Goal: Task Accomplishment & Management: Manage account settings

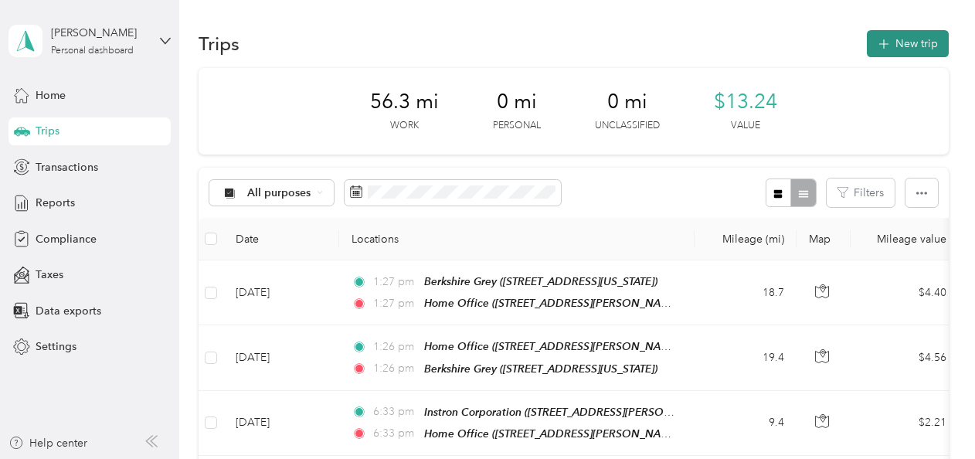
click at [900, 45] on button "New trip" at bounding box center [907, 43] width 82 height 27
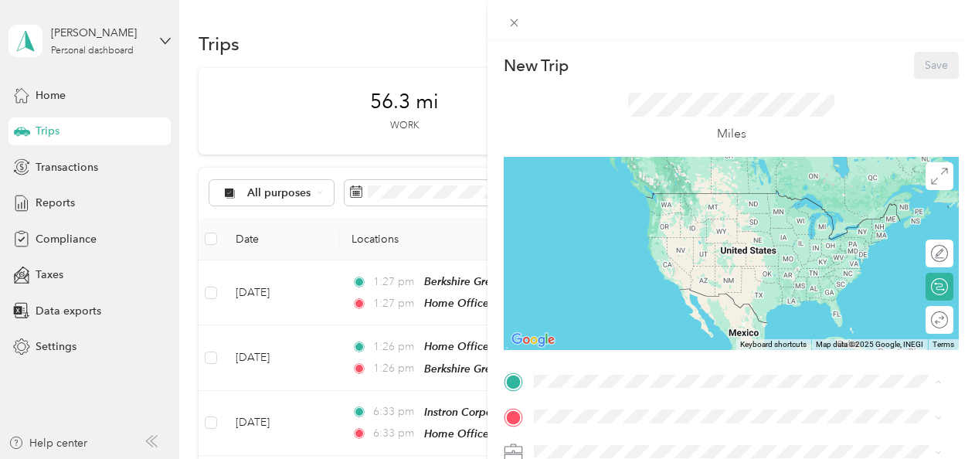
click at [598, 205] on div "Home Office [STREET_ADDRESS][PERSON_NAME][US_STATE]" at bounding box center [683, 208] width 240 height 32
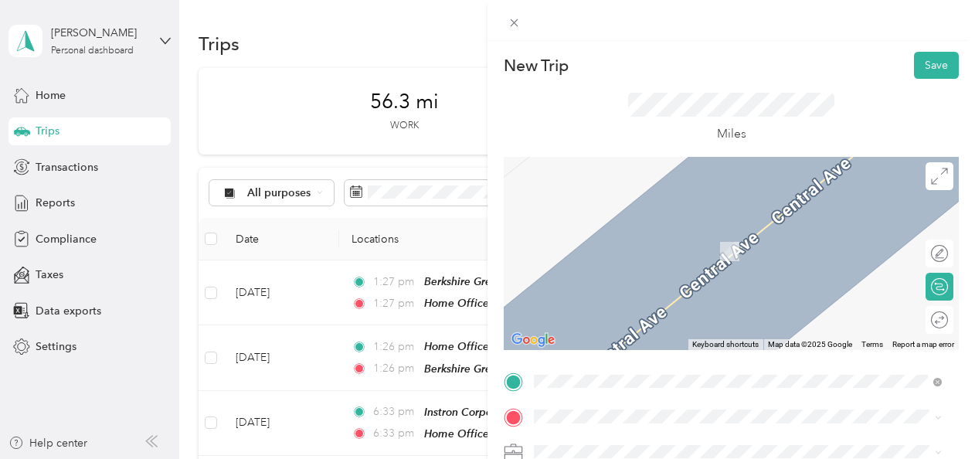
click at [619, 233] on strong "ONSET COMPUTER CORP" at bounding box center [631, 232] width 136 height 14
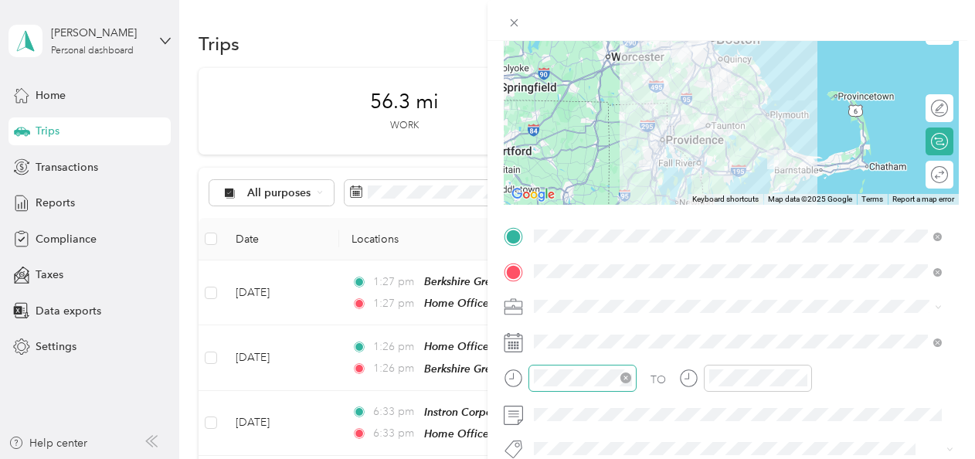
scroll to position [154, 0]
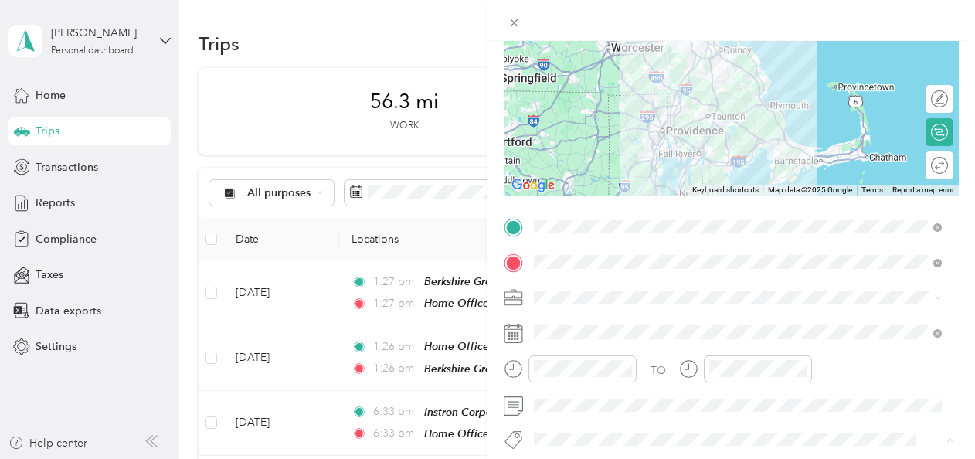
click at [780, 318] on div "TO Add photo" at bounding box center [730, 401] width 455 height 373
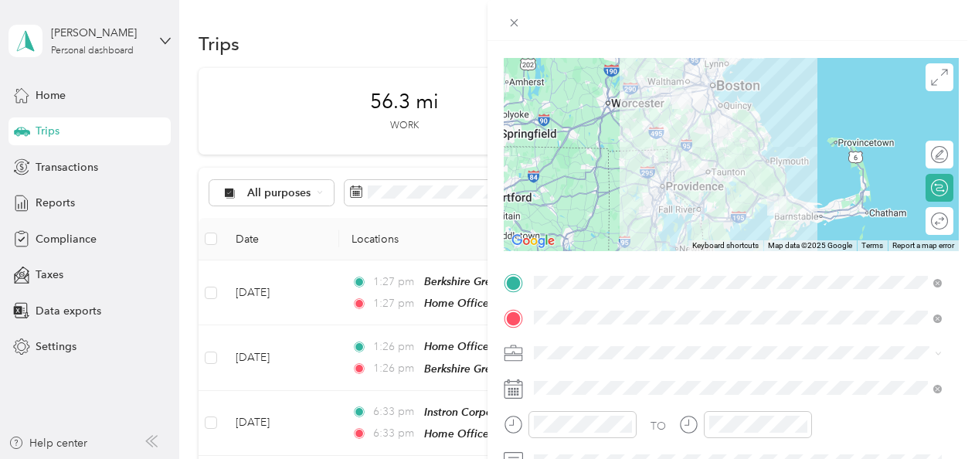
scroll to position [0, 0]
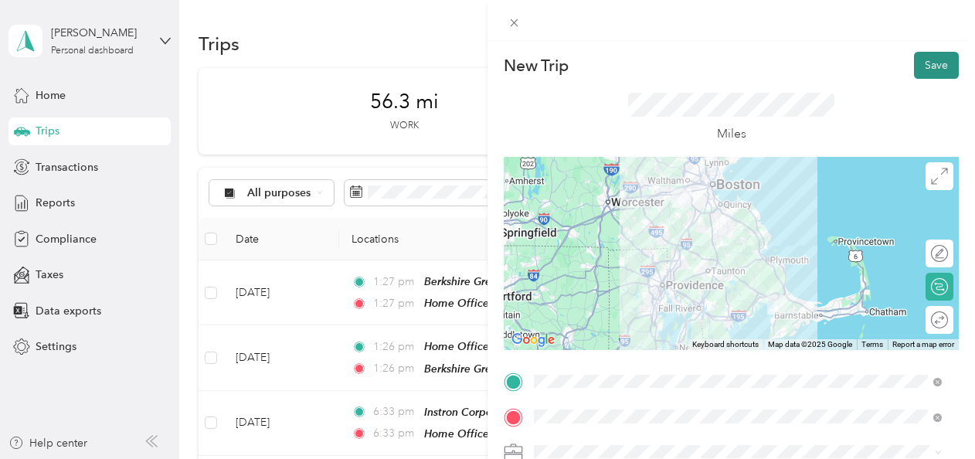
click at [924, 60] on button "Save" at bounding box center [936, 65] width 45 height 27
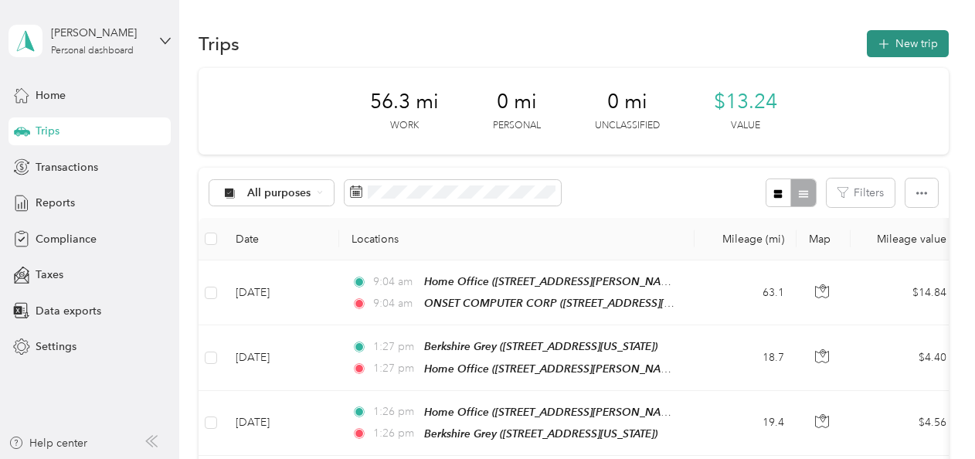
click at [895, 39] on button "New trip" at bounding box center [907, 43] width 82 height 27
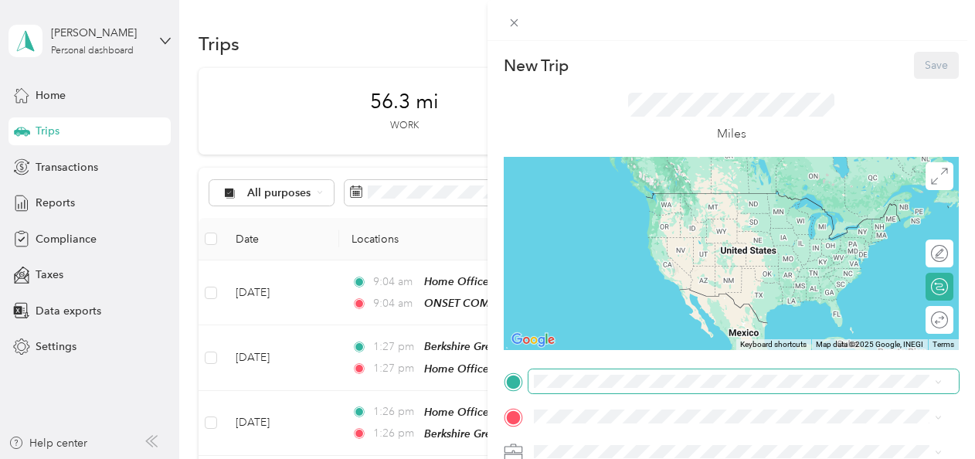
click at [531, 378] on span at bounding box center [743, 381] width 430 height 25
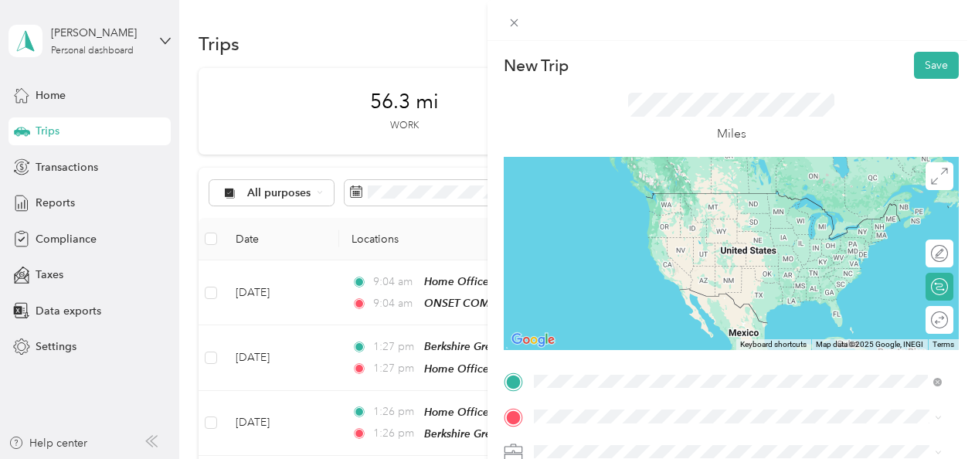
click at [648, 208] on div "ONSET COMPUTER CORP [STREET_ADDRESS][US_STATE]" at bounding box center [640, 208] width 154 height 32
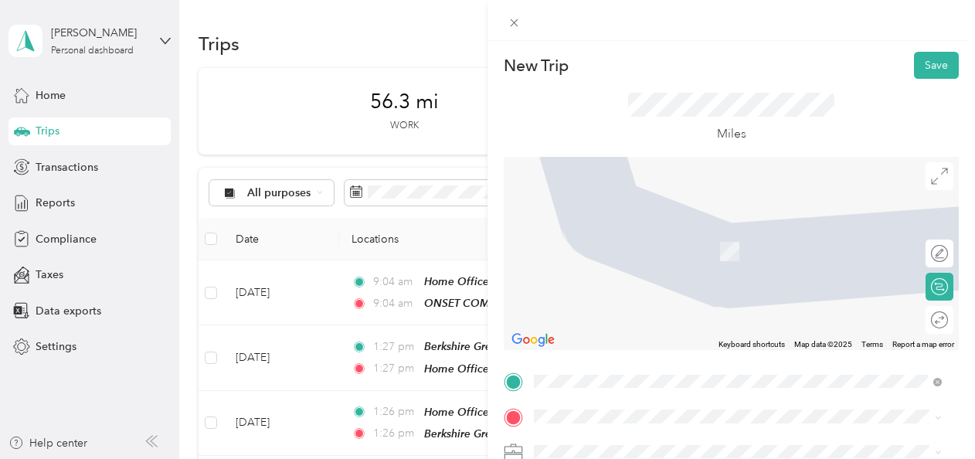
click at [599, 242] on div "Home Office [STREET_ADDRESS][PERSON_NAME][US_STATE]" at bounding box center [683, 243] width 240 height 32
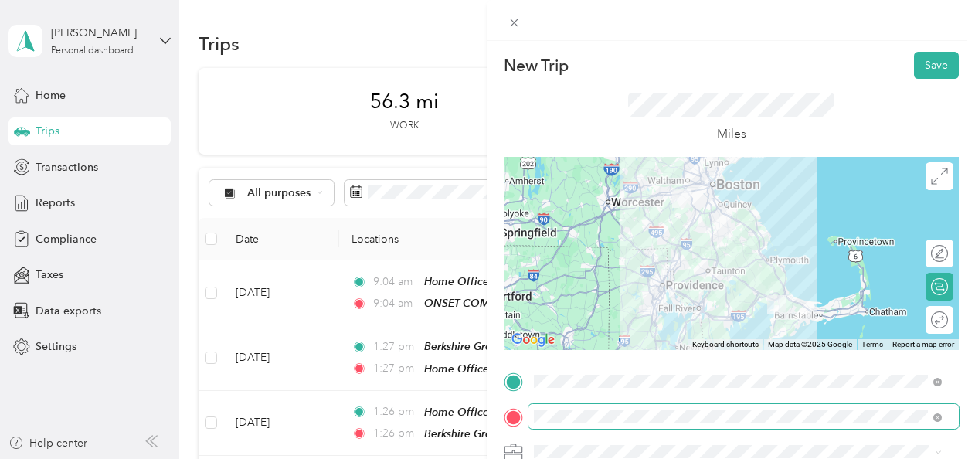
scroll to position [154, 0]
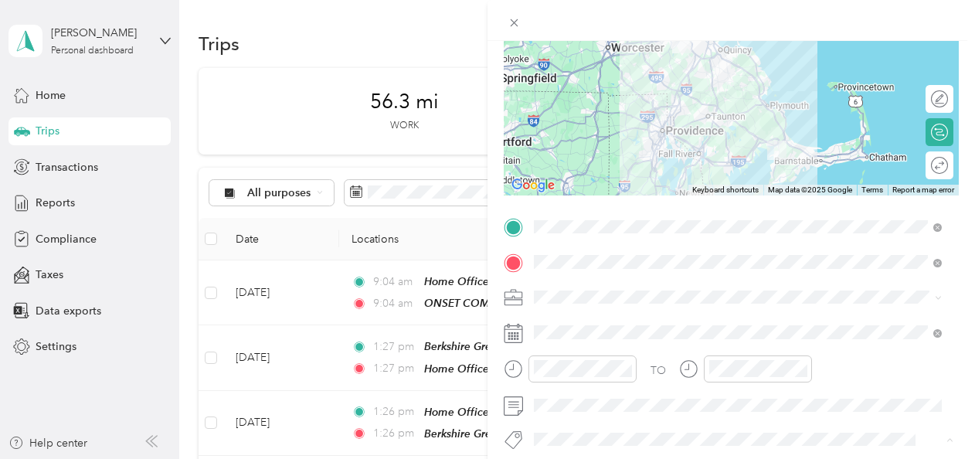
click at [678, 315] on div "TO Add photo" at bounding box center [730, 401] width 455 height 373
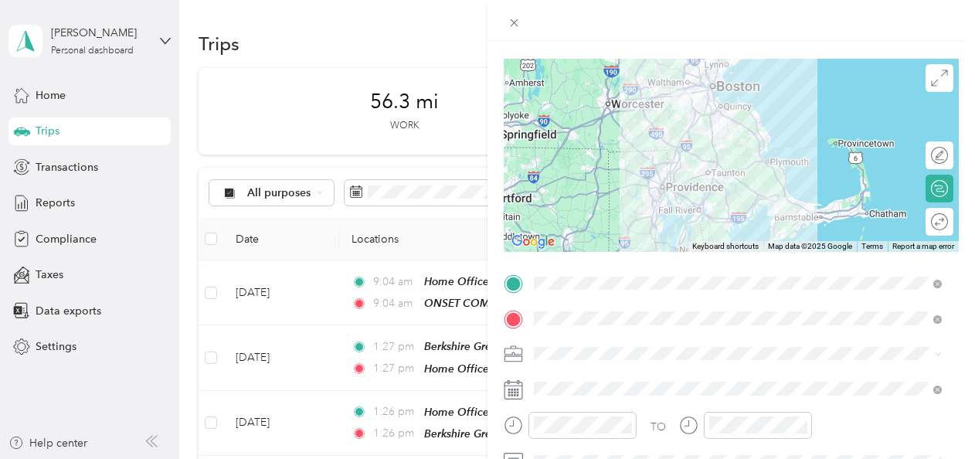
scroll to position [0, 0]
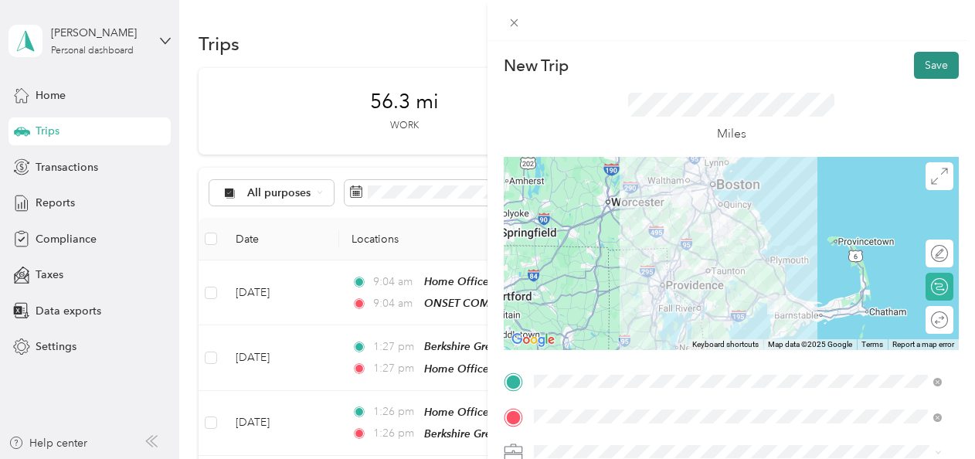
click at [925, 63] on button "Save" at bounding box center [936, 65] width 45 height 27
